Goal: Transaction & Acquisition: Book appointment/travel/reservation

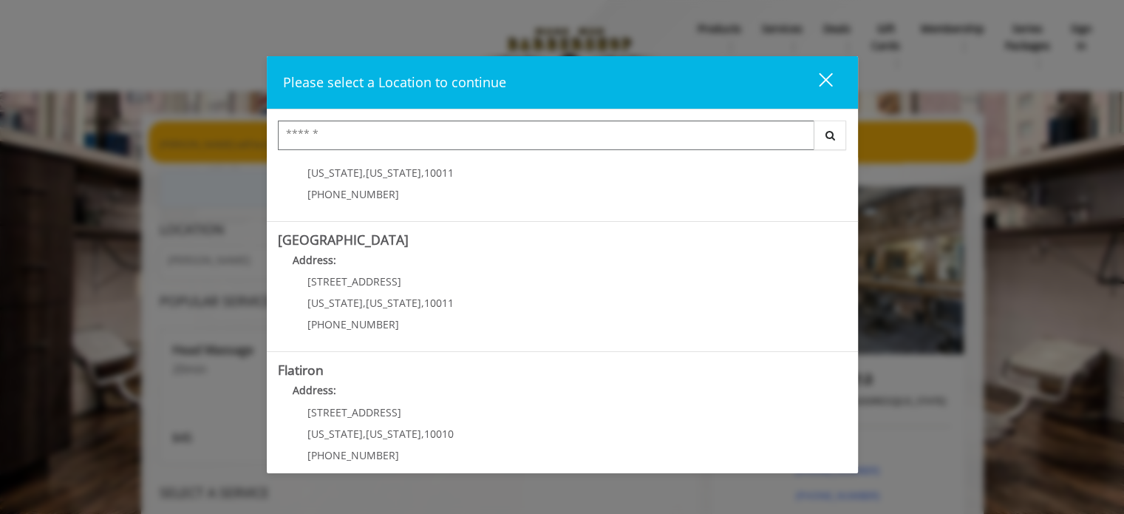
scroll to position [195, 0]
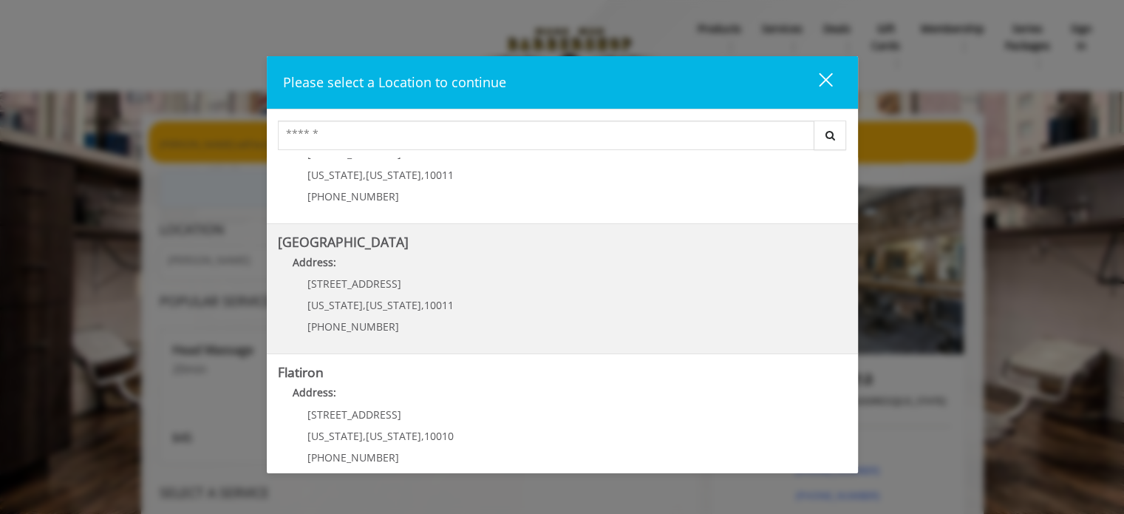
click at [465, 279] on Street "[GEOGRAPHIC_DATA] Address: [STREET_ADDRESS][US_STATE][US_STATE] (646) 850-0041" at bounding box center [562, 289] width 569 height 108
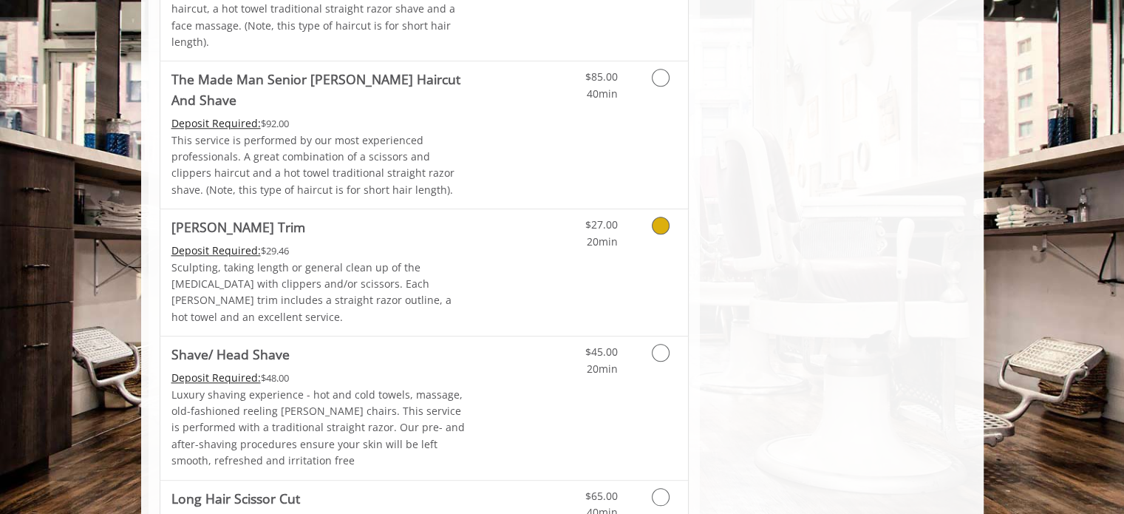
scroll to position [1529, 0]
click at [659, 344] on icon "Grooming services" at bounding box center [661, 353] width 18 height 18
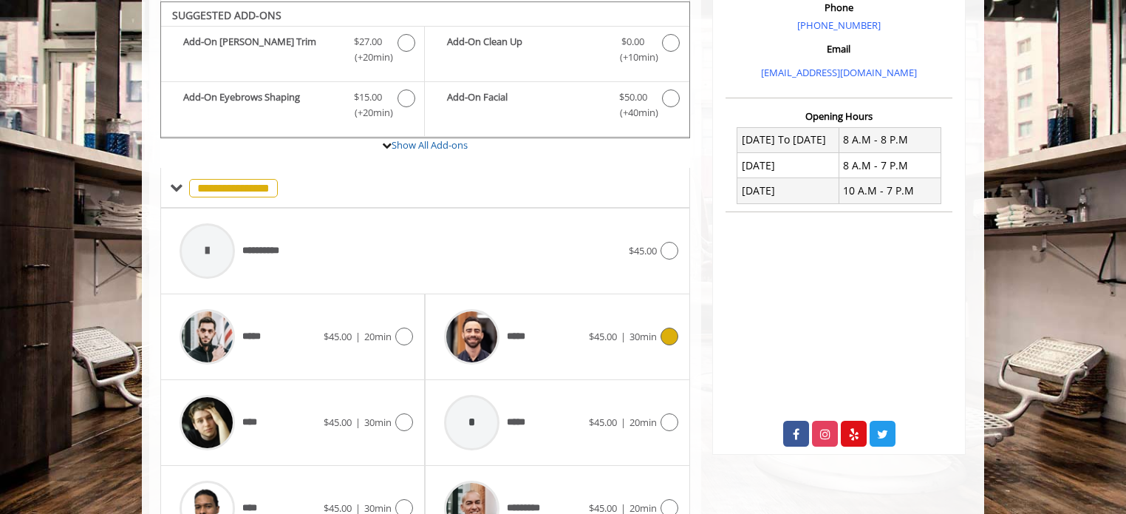
scroll to position [552, 0]
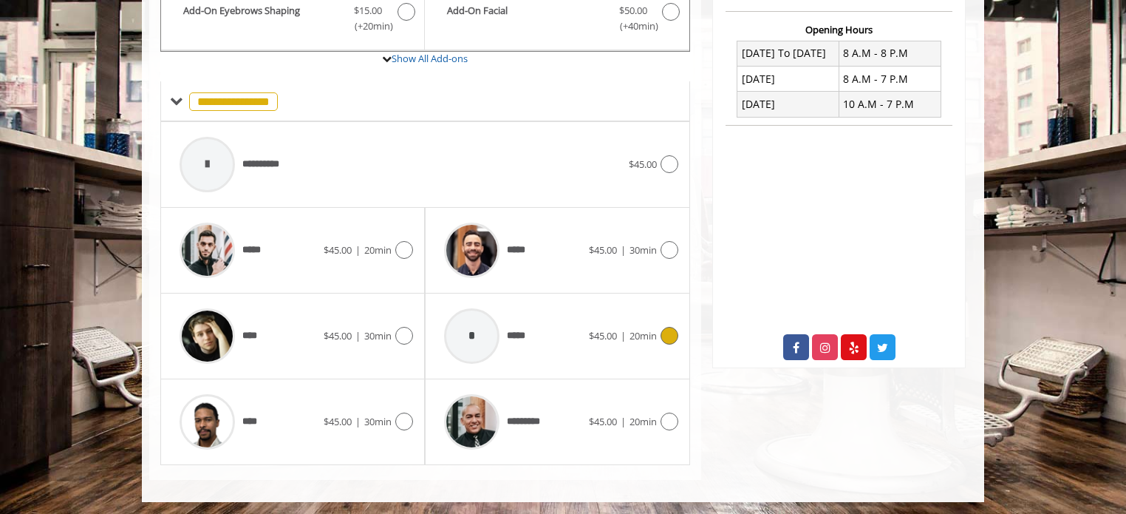
click at [470, 330] on div "*" at bounding box center [471, 335] width 55 height 55
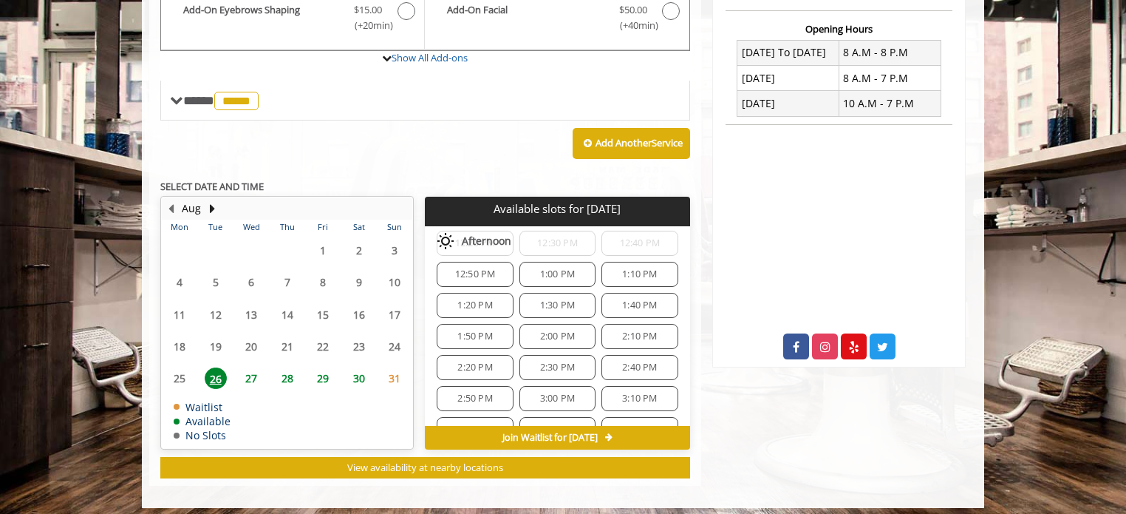
scroll to position [559, 0]
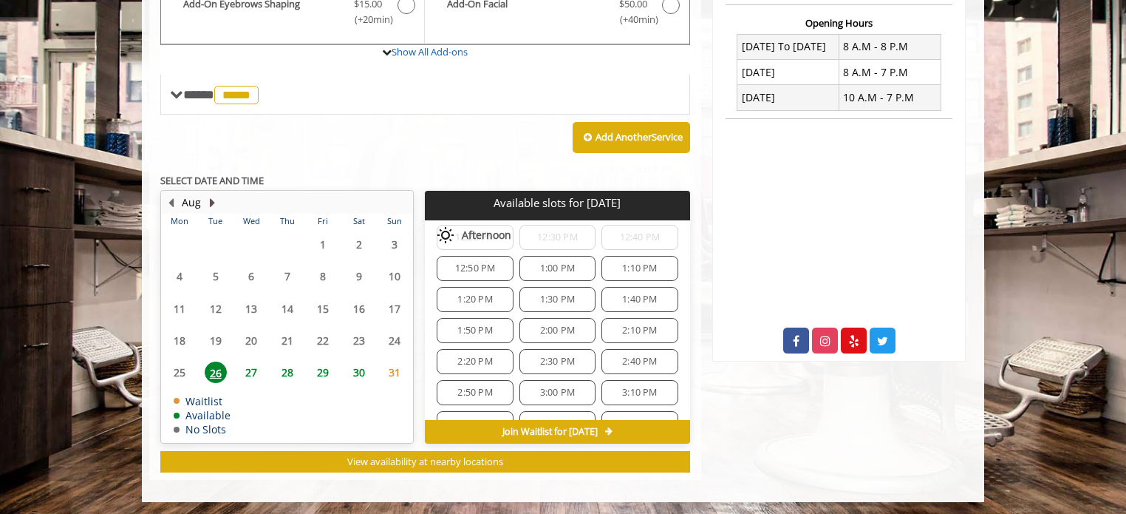
click at [213, 205] on button "Next Month" at bounding box center [212, 202] width 12 height 16
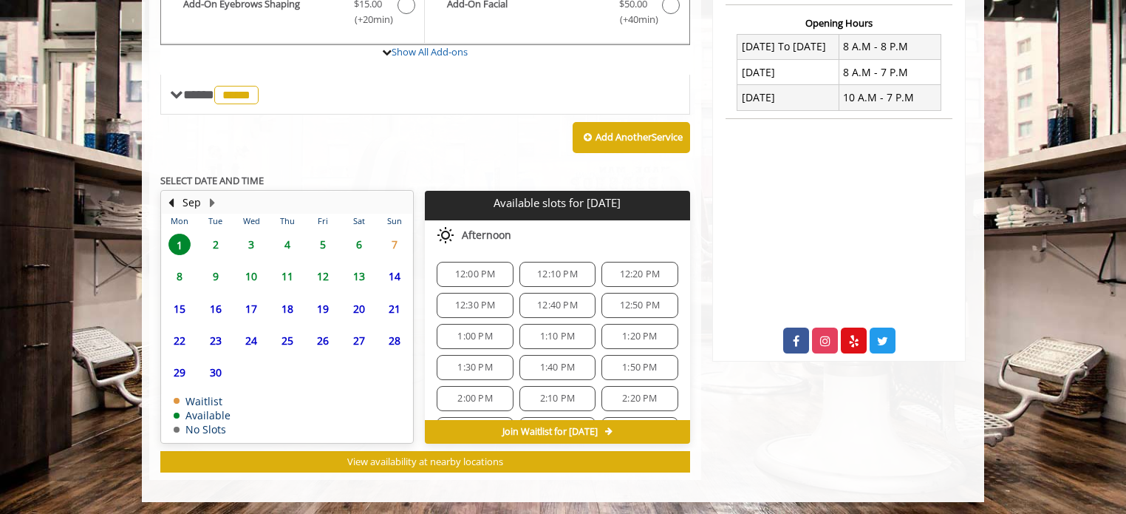
click at [214, 242] on span "2" at bounding box center [216, 244] width 22 height 21
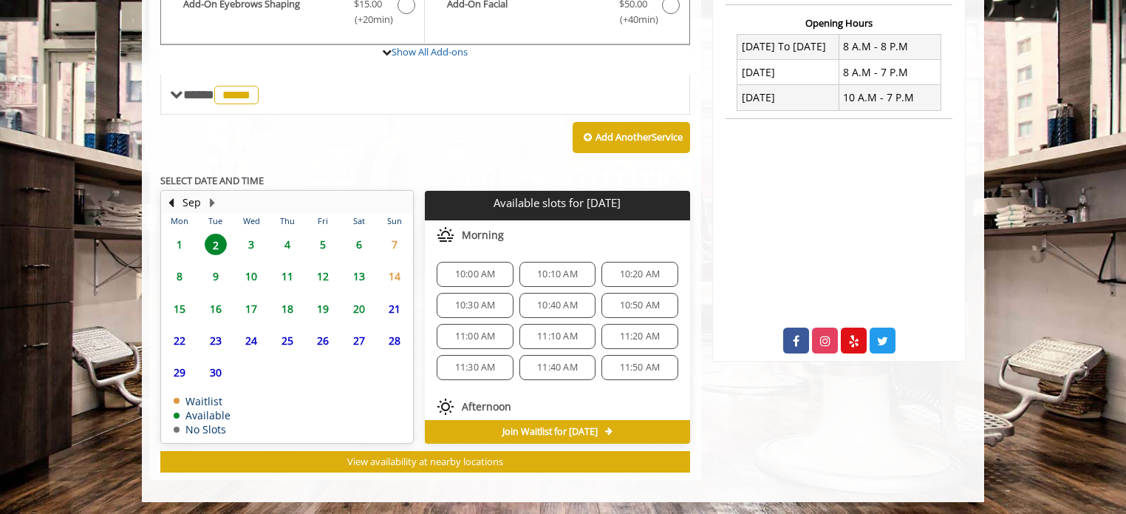
click at [242, 251] on span "3" at bounding box center [251, 244] width 22 height 21
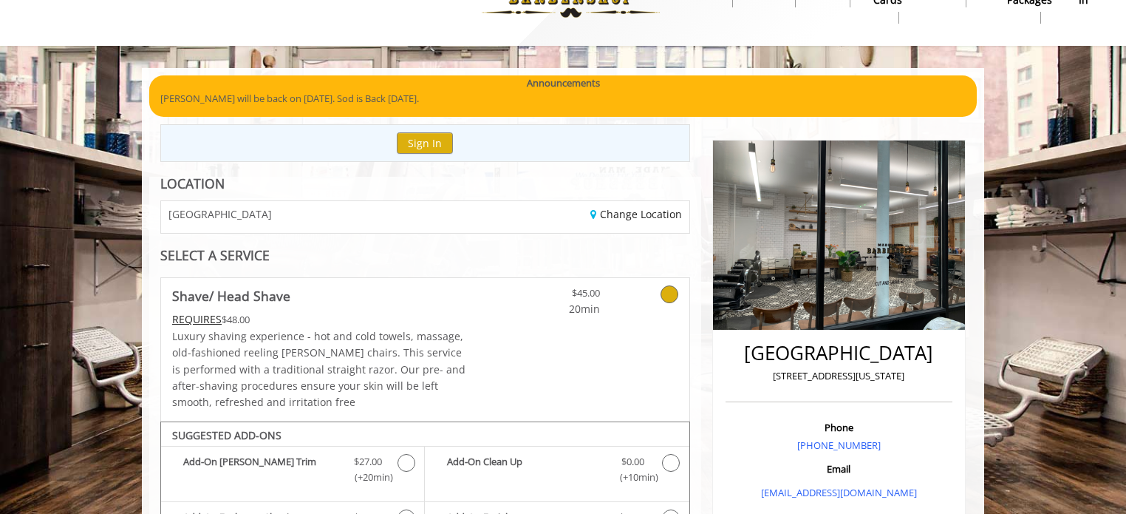
scroll to position [0, 0]
